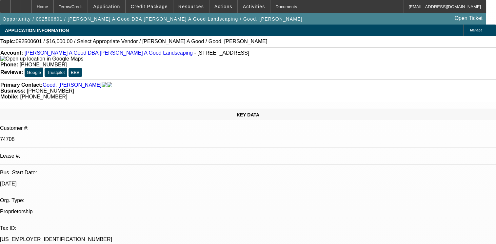
select select "0"
select select "2"
select select "0.1"
select select "4"
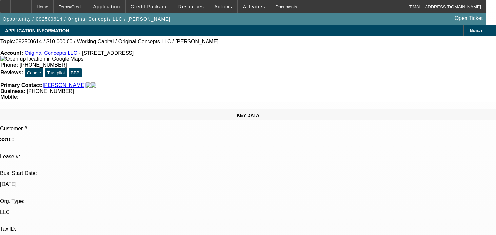
select select "0"
select select "2"
select select "0"
select select "6"
